Goal: Communication & Community: Answer question/provide support

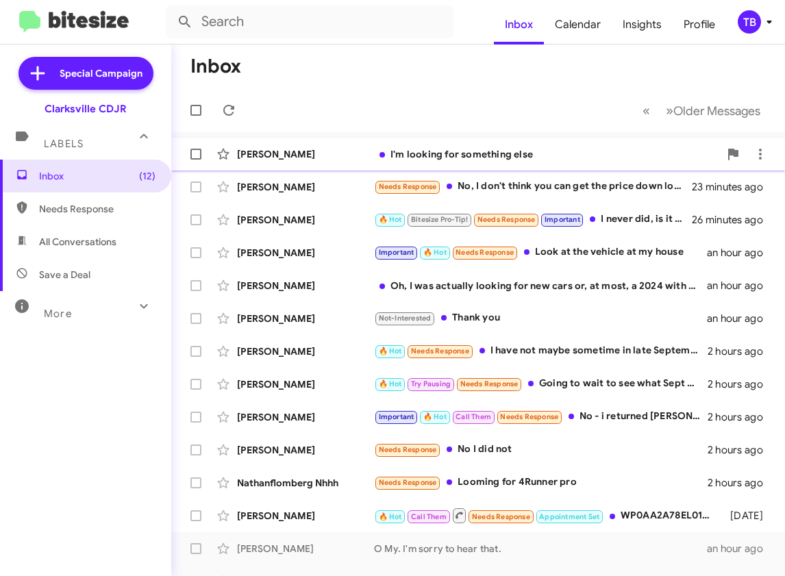
click at [468, 157] on div "I'm looking for something else" at bounding box center [546, 154] width 345 height 14
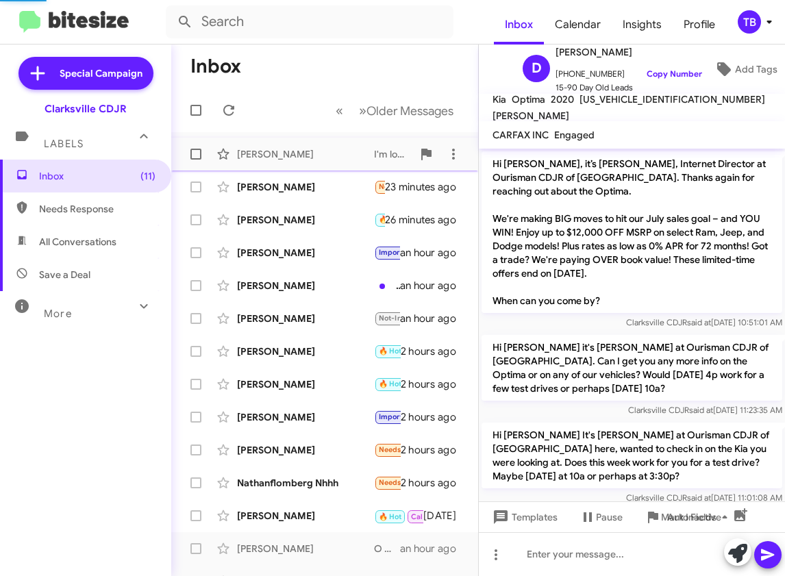
scroll to position [727, 0]
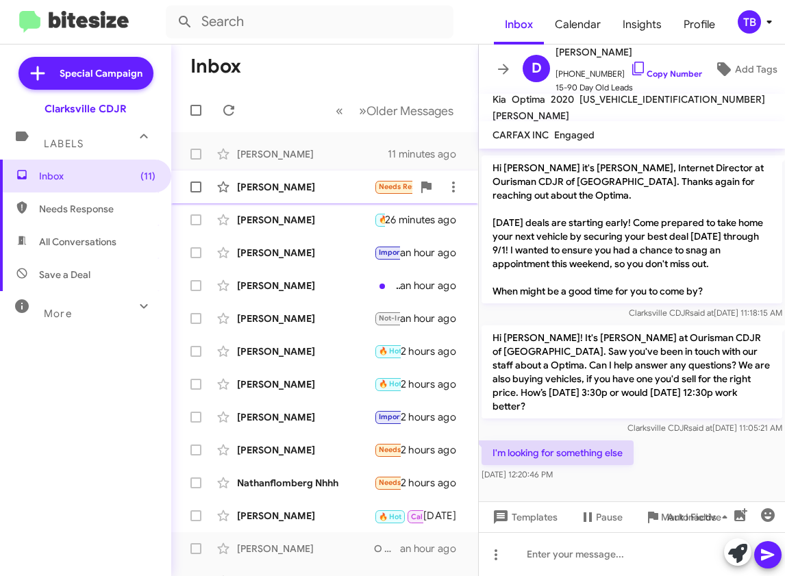
click at [290, 184] on div "[PERSON_NAME]" at bounding box center [305, 187] width 137 height 14
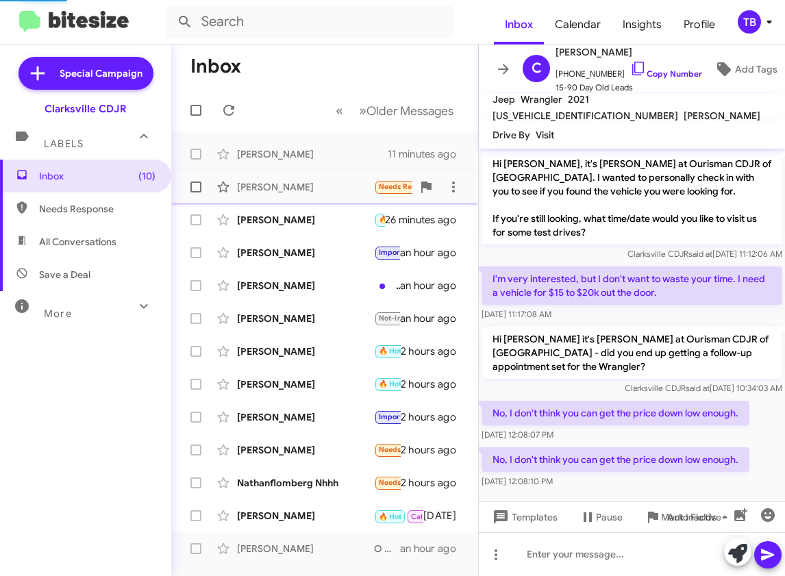
scroll to position [203, 0]
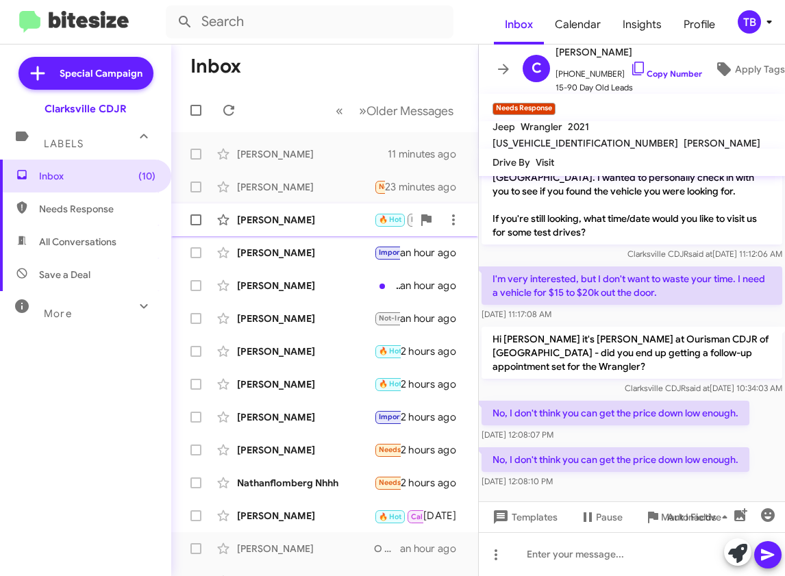
click at [290, 218] on div "[PERSON_NAME]" at bounding box center [305, 220] width 137 height 14
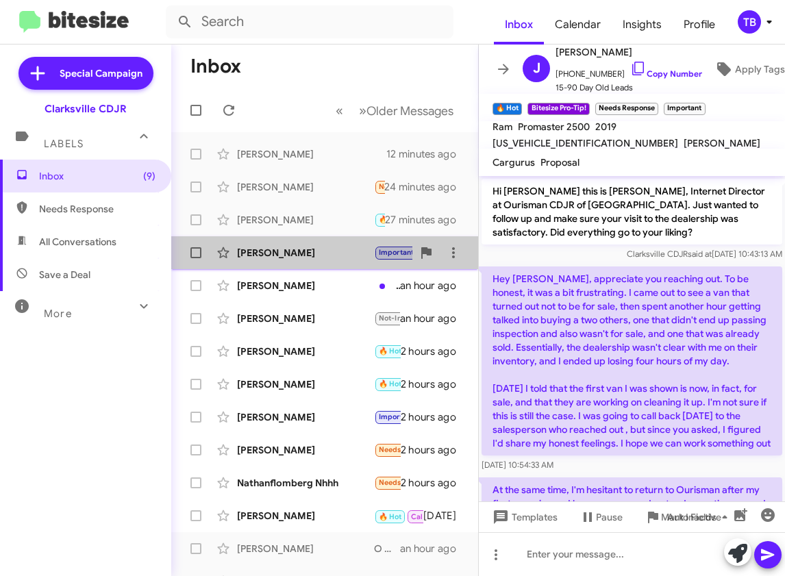
click at [335, 249] on div "[PERSON_NAME]" at bounding box center [305, 253] width 137 height 14
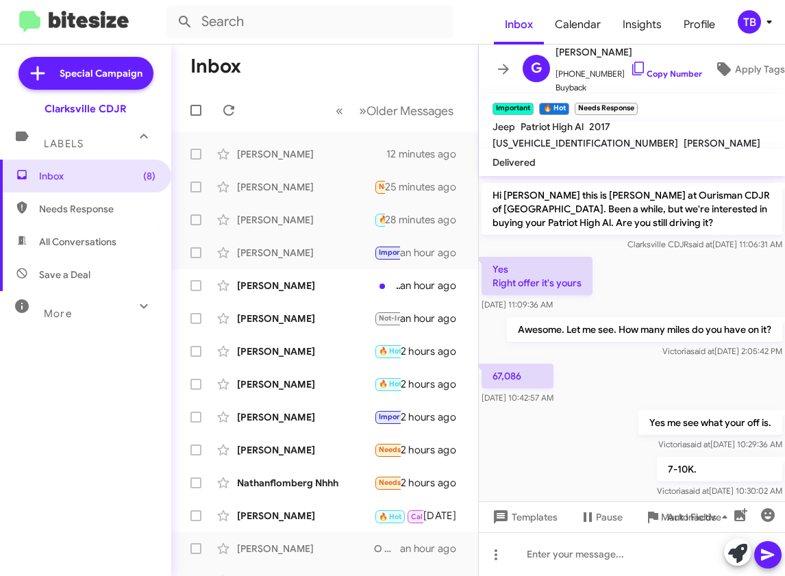
scroll to position [466, 0]
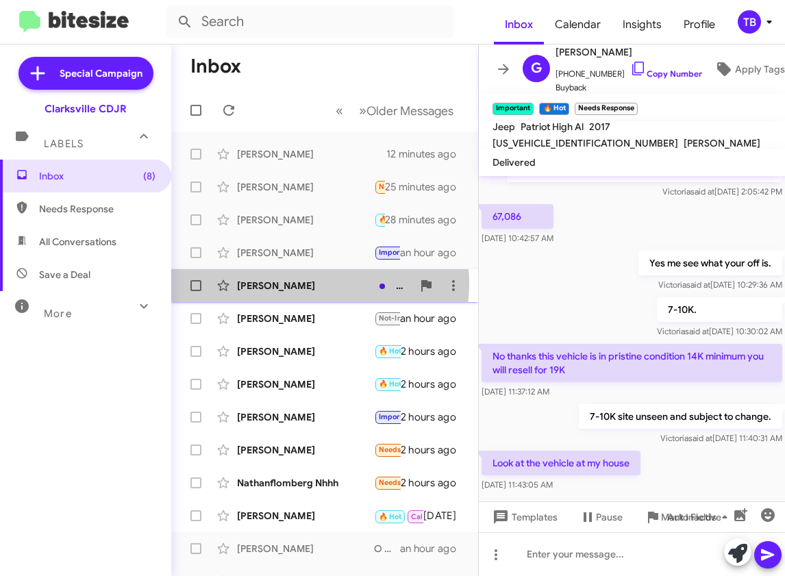
click at [305, 283] on div "[PERSON_NAME]" at bounding box center [305, 286] width 137 height 14
